Goal: Task Accomplishment & Management: Manage account settings

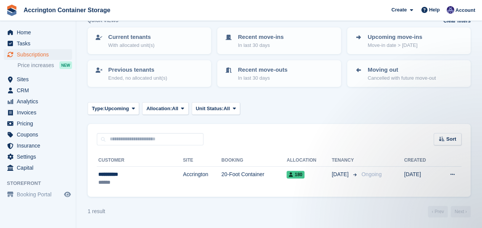
scroll to position [45, 0]
click at [40, 112] on span "Invoices" at bounding box center [40, 112] width 46 height 11
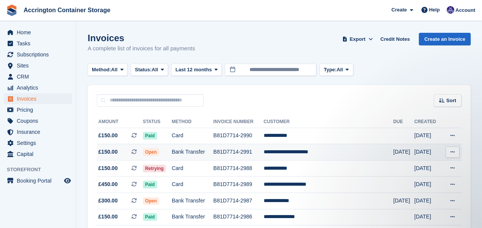
click at [183, 150] on td "Bank Transfer" at bounding box center [193, 152] width 42 height 16
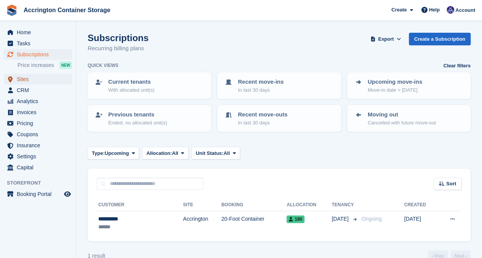
click at [21, 77] on span "Sites" at bounding box center [40, 79] width 46 height 11
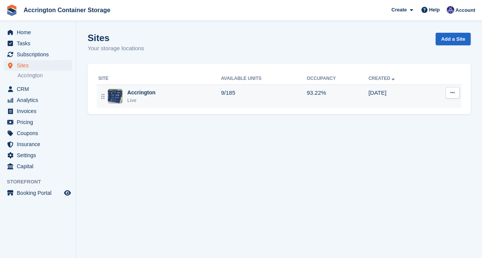
click at [160, 90] on div "Accrington Live" at bounding box center [159, 97] width 123 height 16
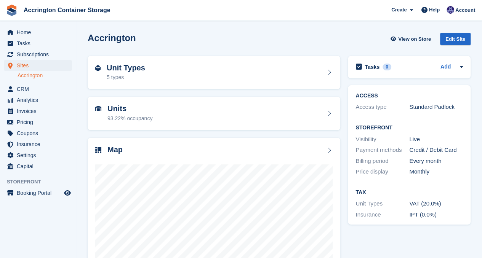
scroll to position [66, 0]
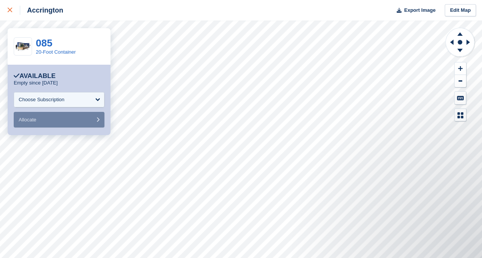
click at [5, 14] on link at bounding box center [10, 10] width 20 height 21
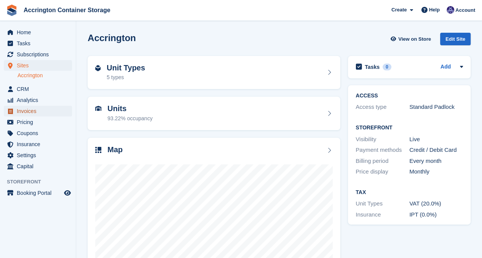
click at [35, 111] on span "Invoices" at bounding box center [40, 111] width 46 height 11
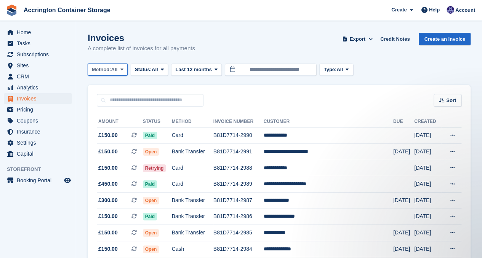
click at [107, 69] on span "Method:" at bounding box center [101, 70] width 19 height 8
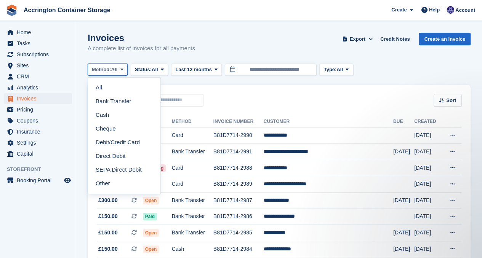
click at [107, 69] on span "Method:" at bounding box center [101, 70] width 19 height 8
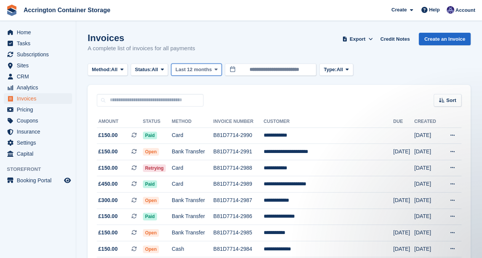
click at [184, 67] on span "Last 12 months" at bounding box center [193, 70] width 36 height 8
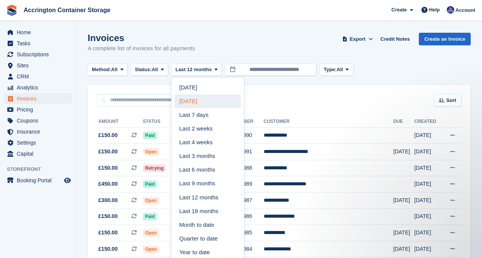
click at [192, 99] on link "[DATE]" at bounding box center [208, 101] width 66 height 14
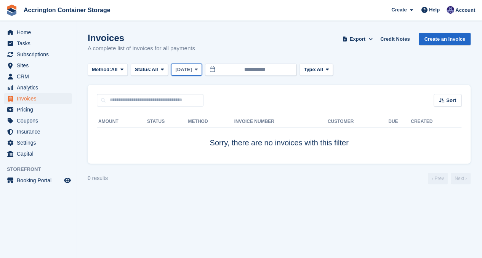
click at [188, 72] on span "[DATE]" at bounding box center [183, 70] width 16 height 8
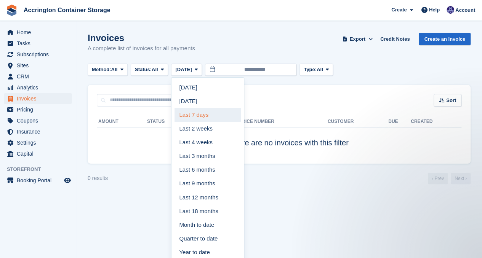
click at [194, 117] on link "Last 7 days" at bounding box center [208, 115] width 66 height 14
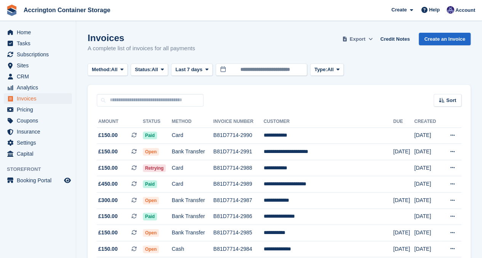
click at [358, 44] on button "Export" at bounding box center [358, 39] width 34 height 13
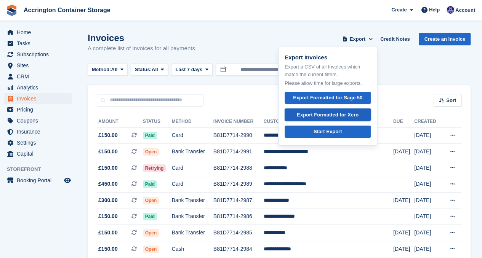
click at [322, 118] on div "Export Formatted for Xero" at bounding box center [328, 115] width 62 height 8
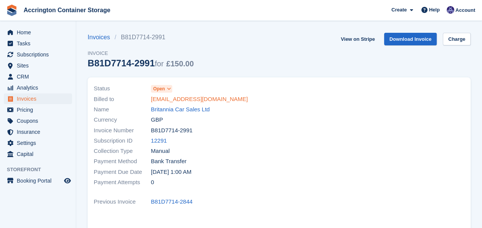
click at [184, 99] on link "[EMAIL_ADDRESS][DOMAIN_NAME]" at bounding box center [199, 99] width 97 height 9
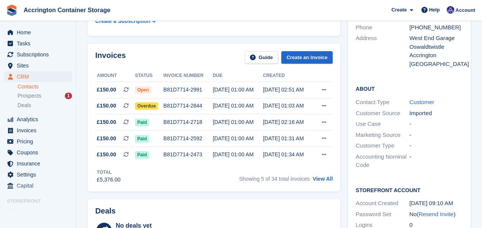
scroll to position [193, 0]
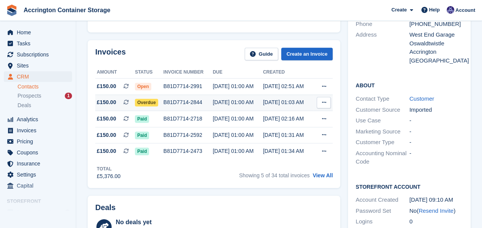
click at [183, 105] on div "B81D7714-2844" at bounding box center [188, 102] width 50 height 8
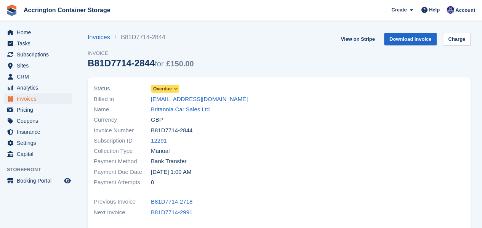
click at [165, 91] on span "Overdue" at bounding box center [162, 88] width 19 height 7
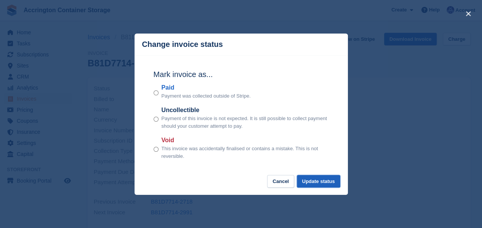
click at [309, 178] on button "Update status" at bounding box center [318, 181] width 43 height 13
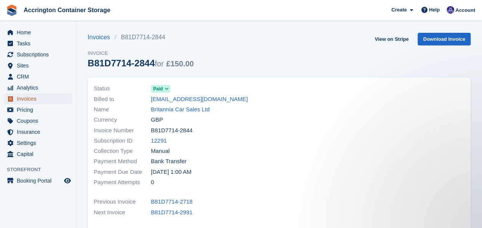
click at [59, 100] on span "Invoices" at bounding box center [40, 98] width 46 height 11
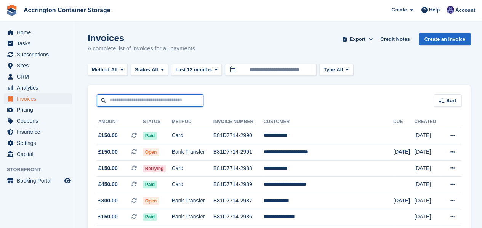
click at [144, 98] on input "text" at bounding box center [150, 100] width 107 height 13
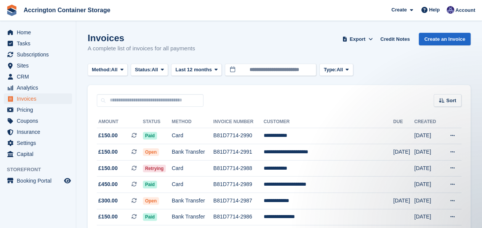
click at [240, 104] on div "Sort Sort by Date created Created (oldest first) Created (newest first)" at bounding box center [279, 96] width 383 height 22
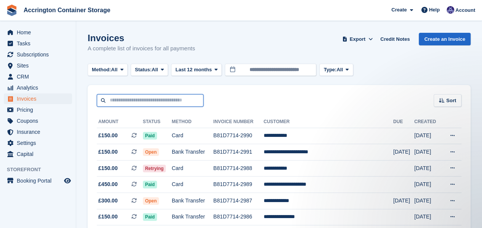
click at [175, 104] on input "text" at bounding box center [150, 100] width 107 height 13
type input "*****"
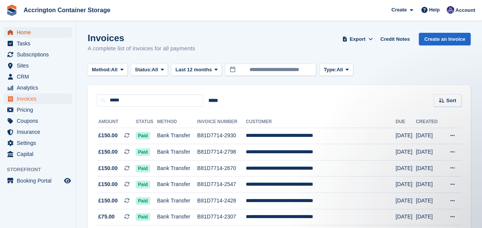
click at [30, 33] on span "Home" at bounding box center [40, 32] width 46 height 11
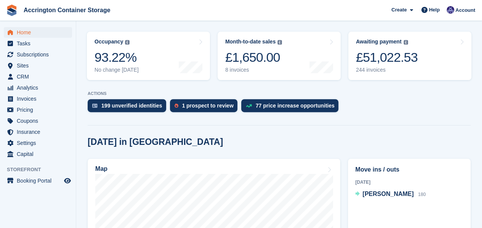
scroll to position [203, 0]
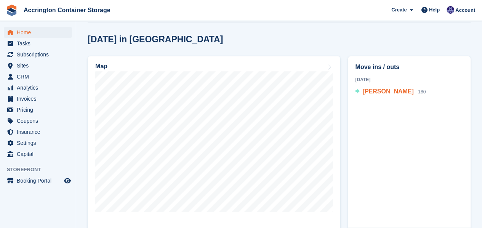
click at [370, 92] on span "[PERSON_NAME]" at bounding box center [387, 91] width 51 height 6
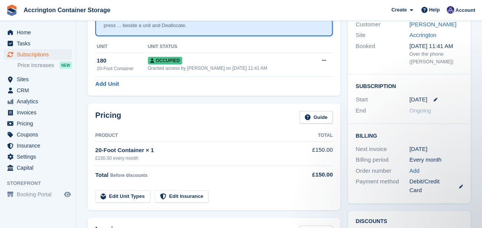
scroll to position [85, 0]
click at [435, 98] on icon at bounding box center [435, 99] width 4 height 4
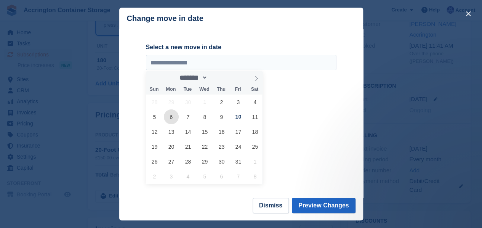
click at [168, 117] on span "6" at bounding box center [171, 116] width 15 height 15
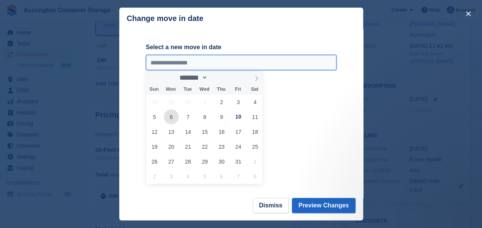
type input "**********"
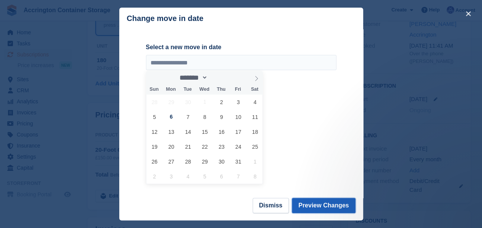
click at [333, 203] on button "Preview Changes" at bounding box center [324, 205] width 64 height 15
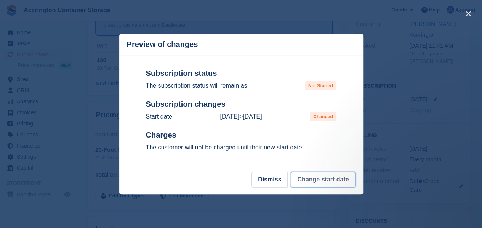
click at [321, 179] on button "Change start date" at bounding box center [323, 179] width 64 height 15
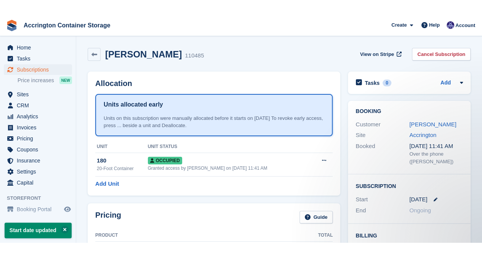
scroll to position [0, 0]
